Goal: Check status

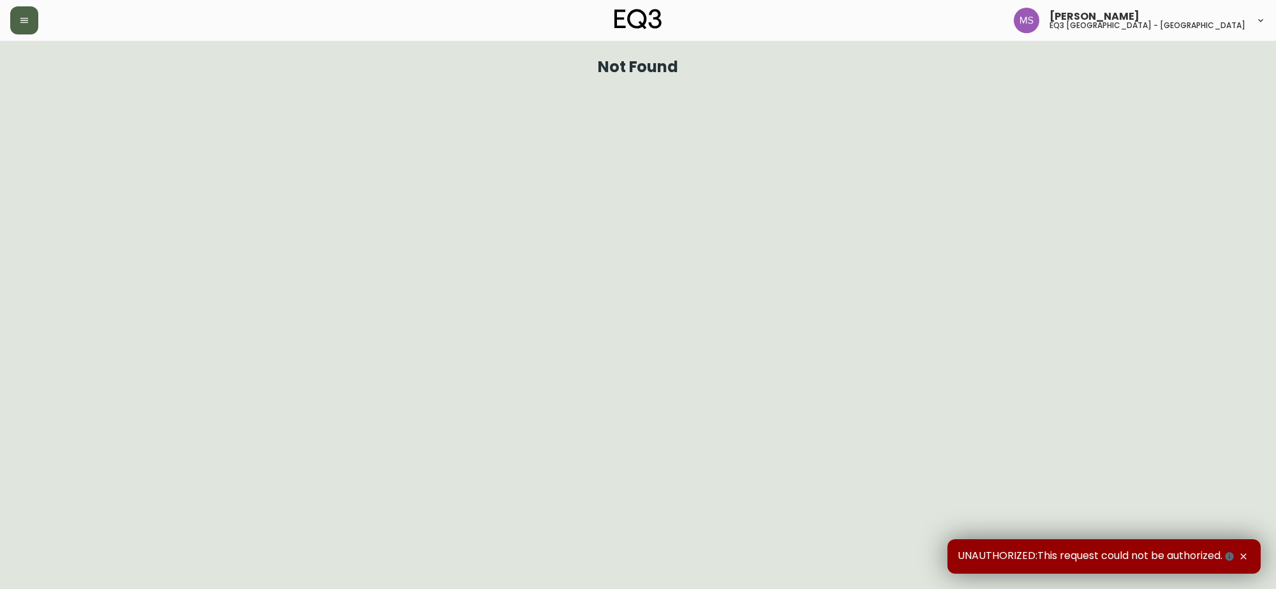
drag, startPoint x: 22, startPoint y: 13, endPoint x: 21, endPoint y: 20, distance: 7.8
click at [21, 20] on button "button" at bounding box center [24, 20] width 28 height 28
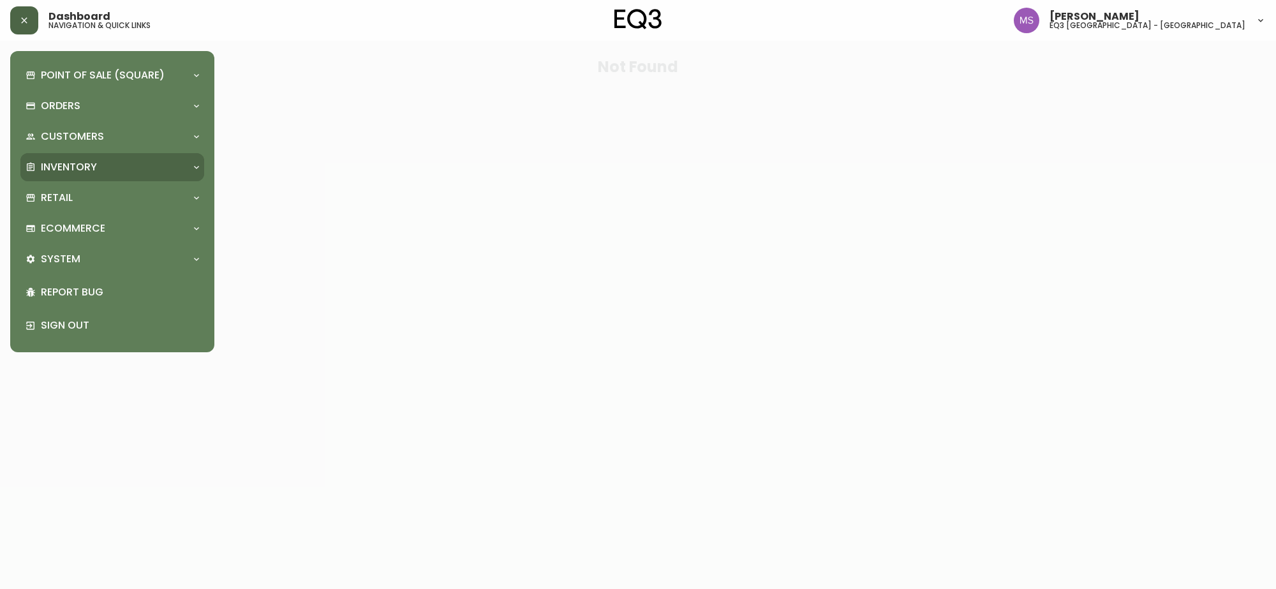
click at [96, 174] on p "Inventory" at bounding box center [69, 167] width 56 height 14
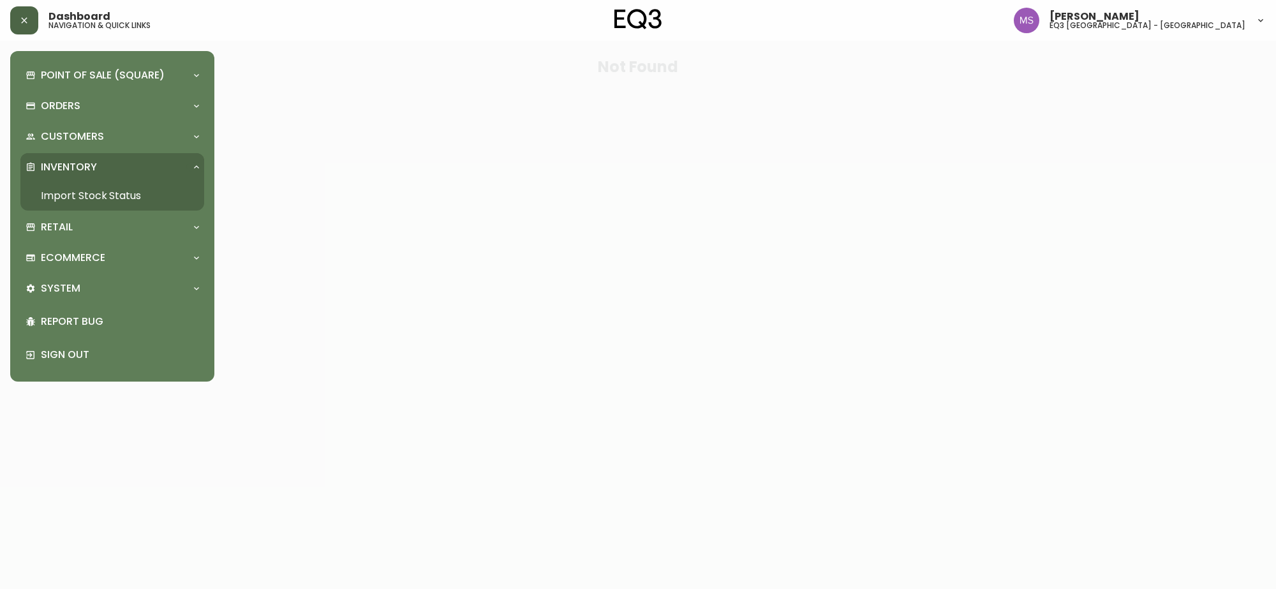
click at [100, 198] on link "Import Stock Status" at bounding box center [112, 195] width 184 height 29
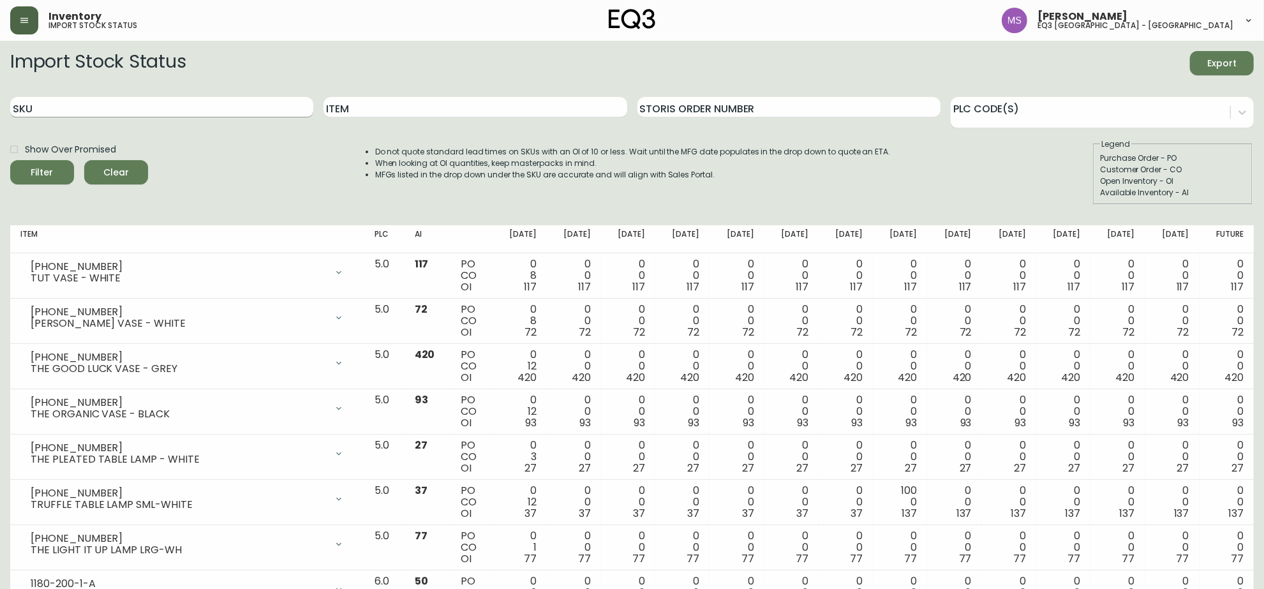
click at [110, 104] on input "SKU" at bounding box center [161, 107] width 303 height 20
paste input "[PHONE_NUMBER]"
type input "[PHONE_NUMBER]"
click at [10, 160] on button "Filter" at bounding box center [42, 172] width 64 height 24
